Goal: Check status: Check status

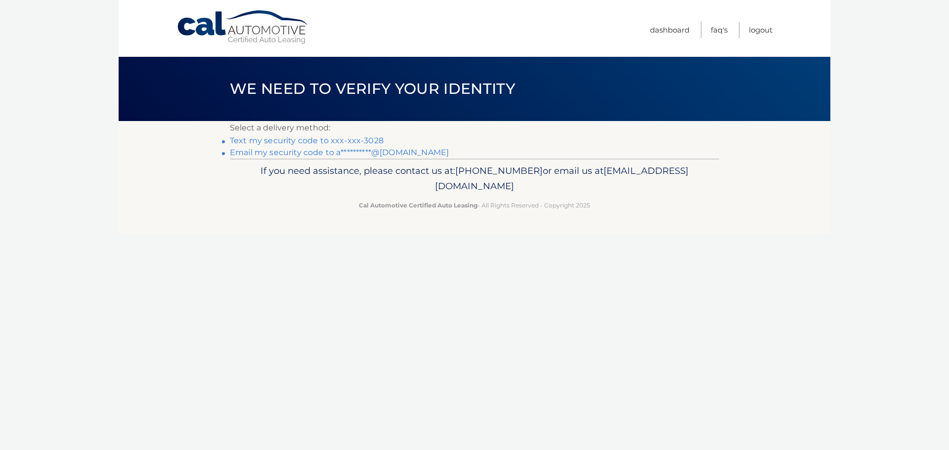
click at [315, 137] on link "Text my security code to xxx-xxx-3028" at bounding box center [307, 140] width 154 height 9
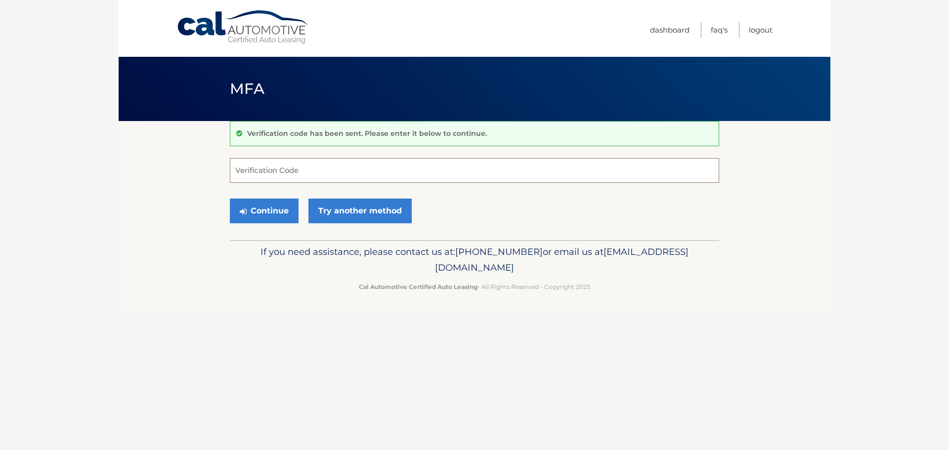
click at [312, 172] on input "Verification Code" at bounding box center [475, 170] width 490 height 25
type input "087908"
click at [285, 210] on button "Continue" at bounding box center [264, 211] width 69 height 25
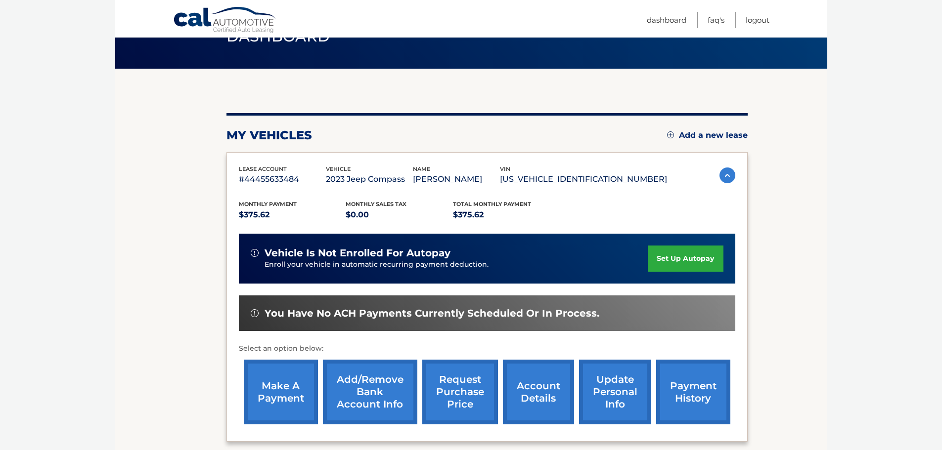
scroll to position [49, 0]
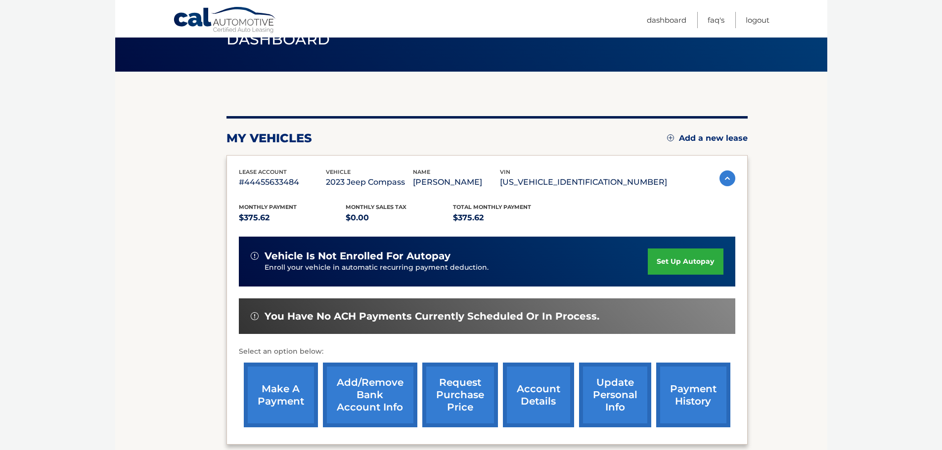
click at [534, 396] on link "account details" at bounding box center [538, 395] width 71 height 65
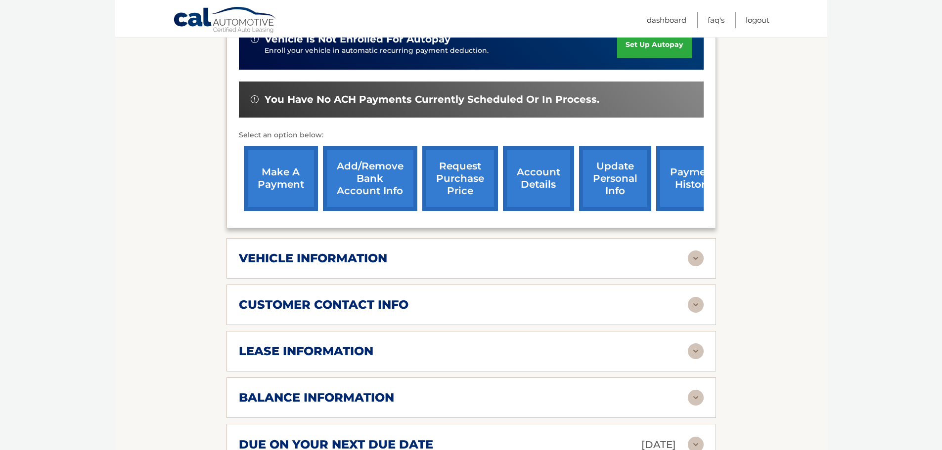
scroll to position [233, 0]
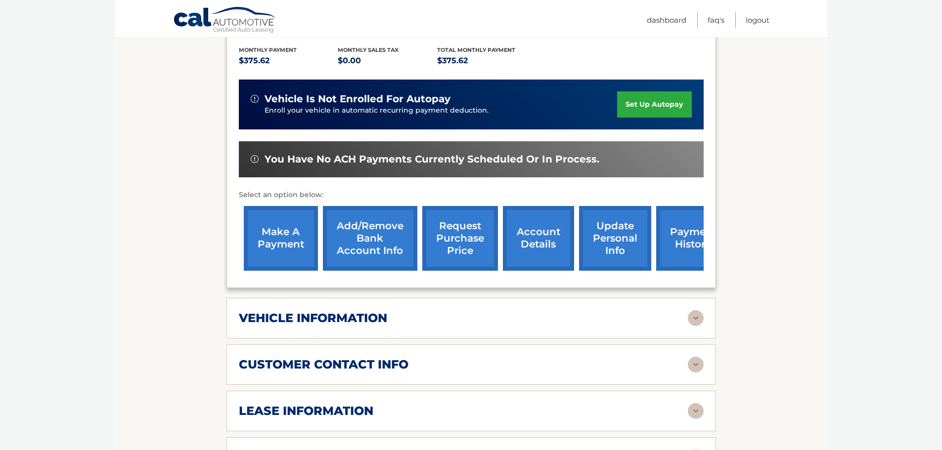
click at [475, 311] on div "vehicle information" at bounding box center [463, 318] width 449 height 15
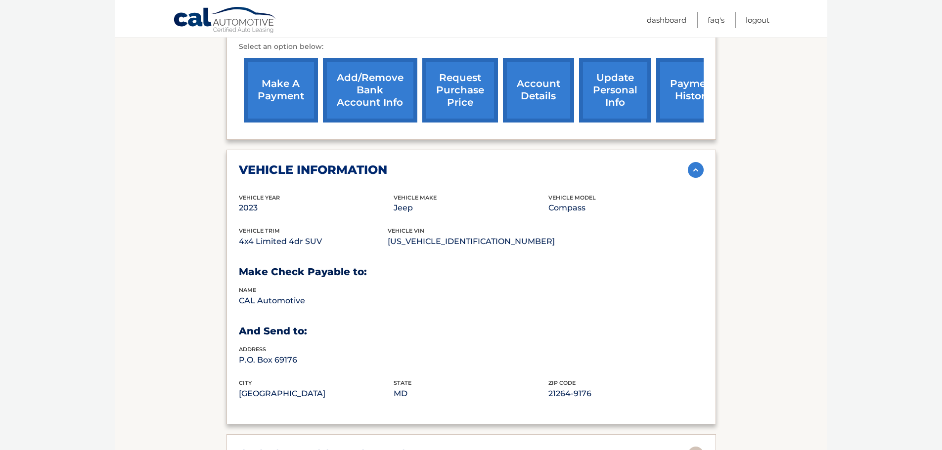
scroll to position [481, 0]
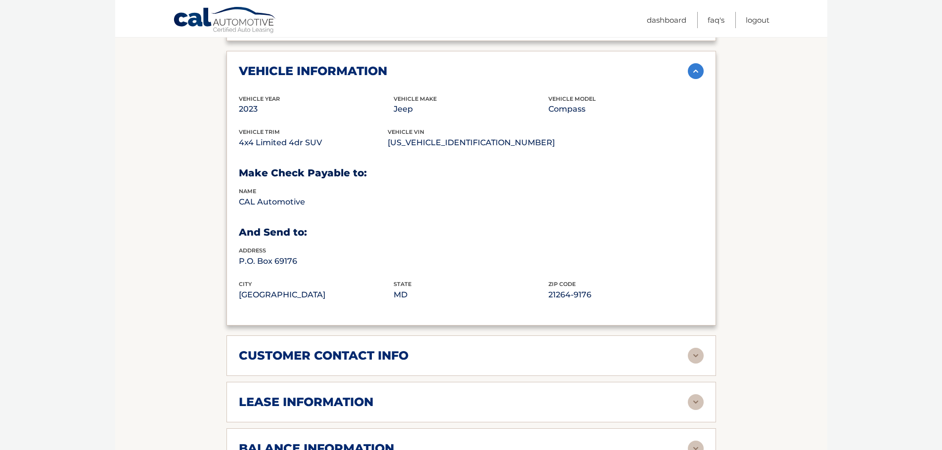
click at [375, 395] on div "lease information" at bounding box center [463, 402] width 449 height 15
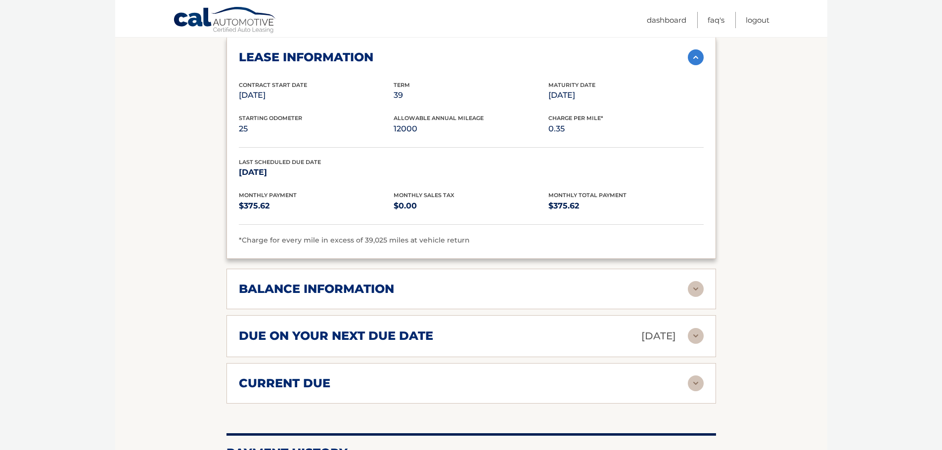
scroll to position [827, 0]
